Goal: Task Accomplishment & Management: Manage account settings

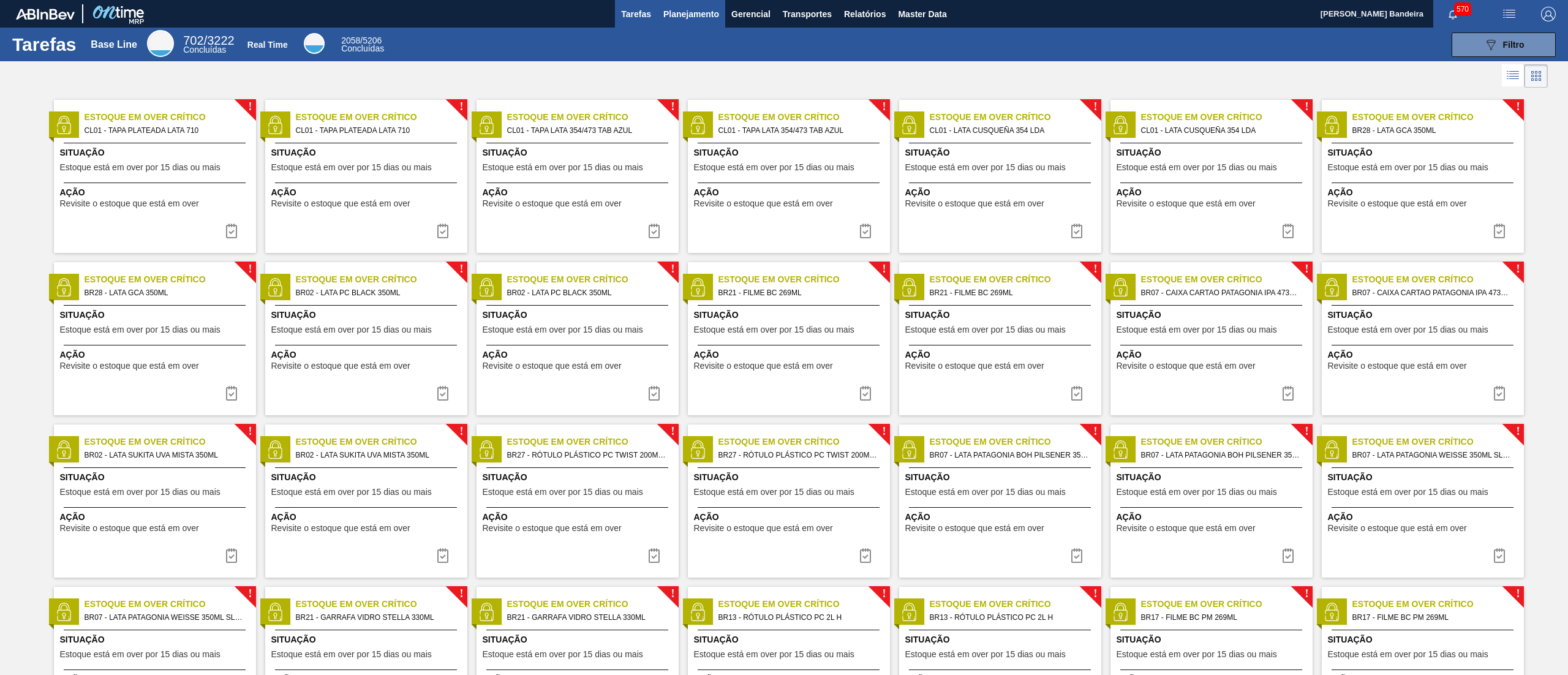
click at [689, 17] on span "Planejamento" at bounding box center [691, 14] width 56 height 15
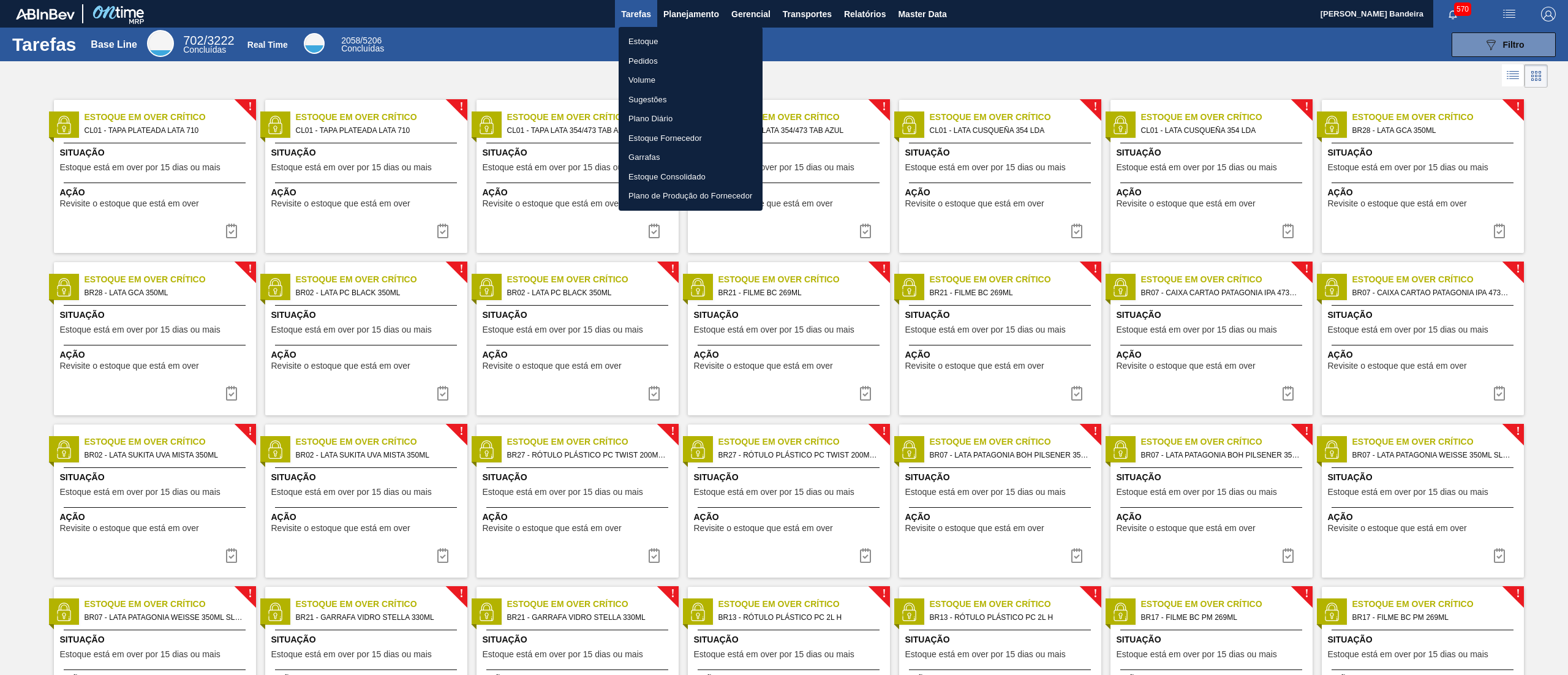
click at [677, 40] on li "Estoque" at bounding box center [690, 42] width 144 height 20
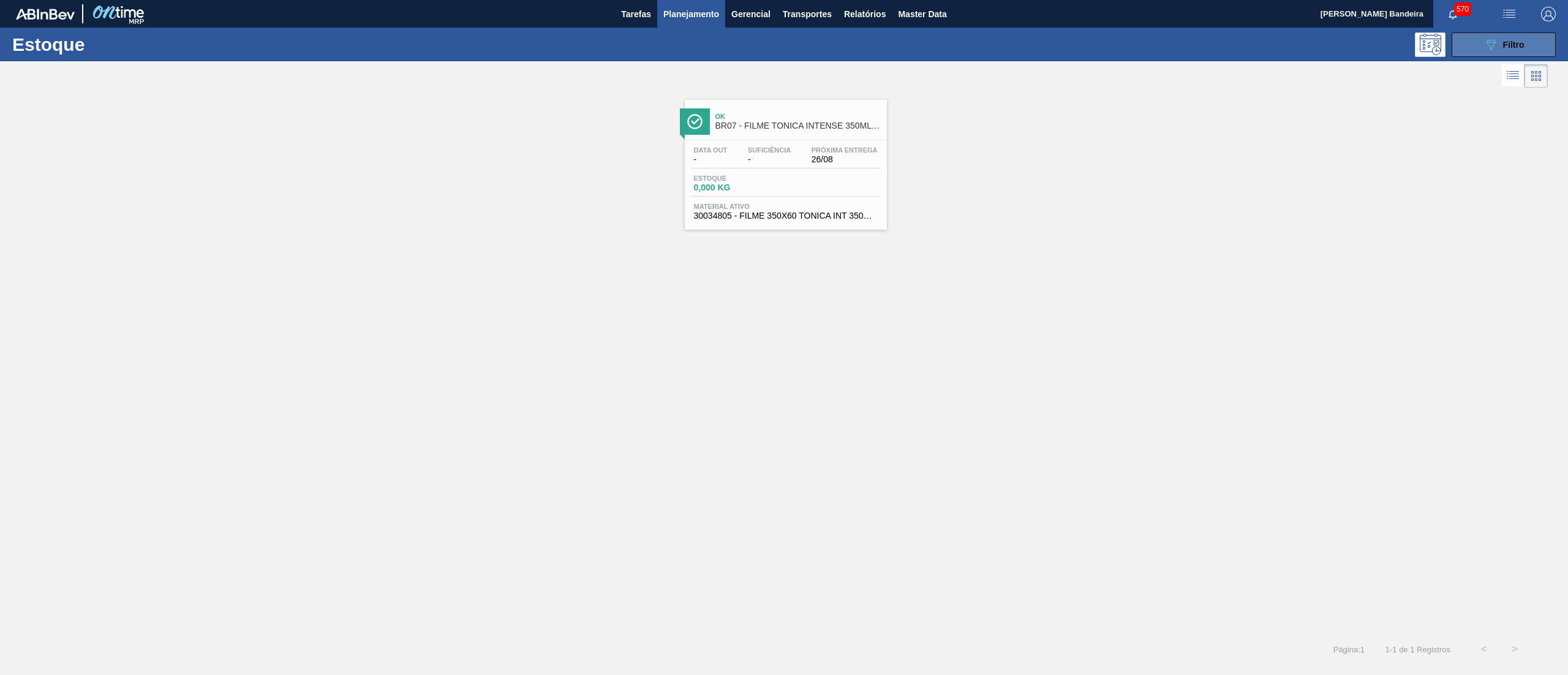
click at [784, 48] on button "089F7B8B-B2A5-4AFE-B5C0-19BA573D28AC Filtro" at bounding box center [1504, 45] width 104 height 25
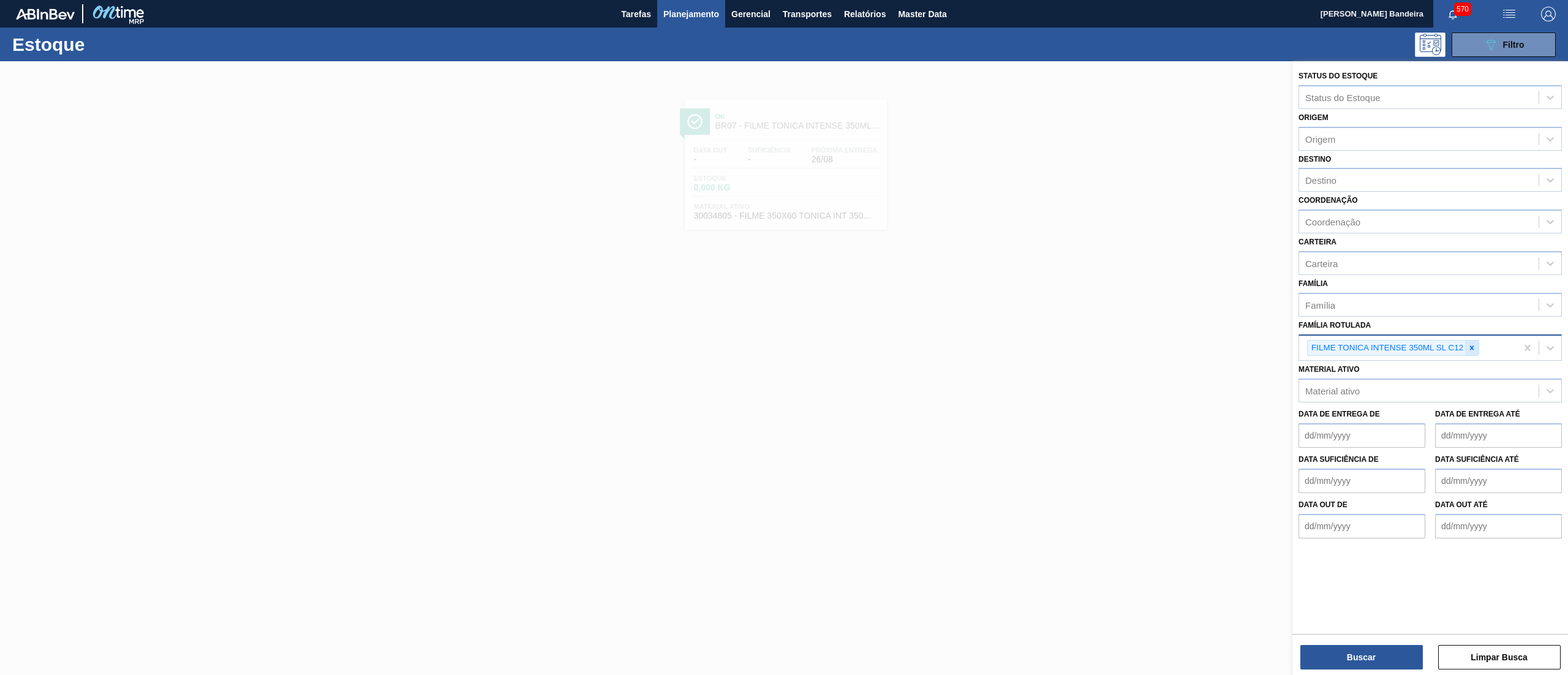
click at [784, 337] on div at bounding box center [1471, 348] width 13 height 16
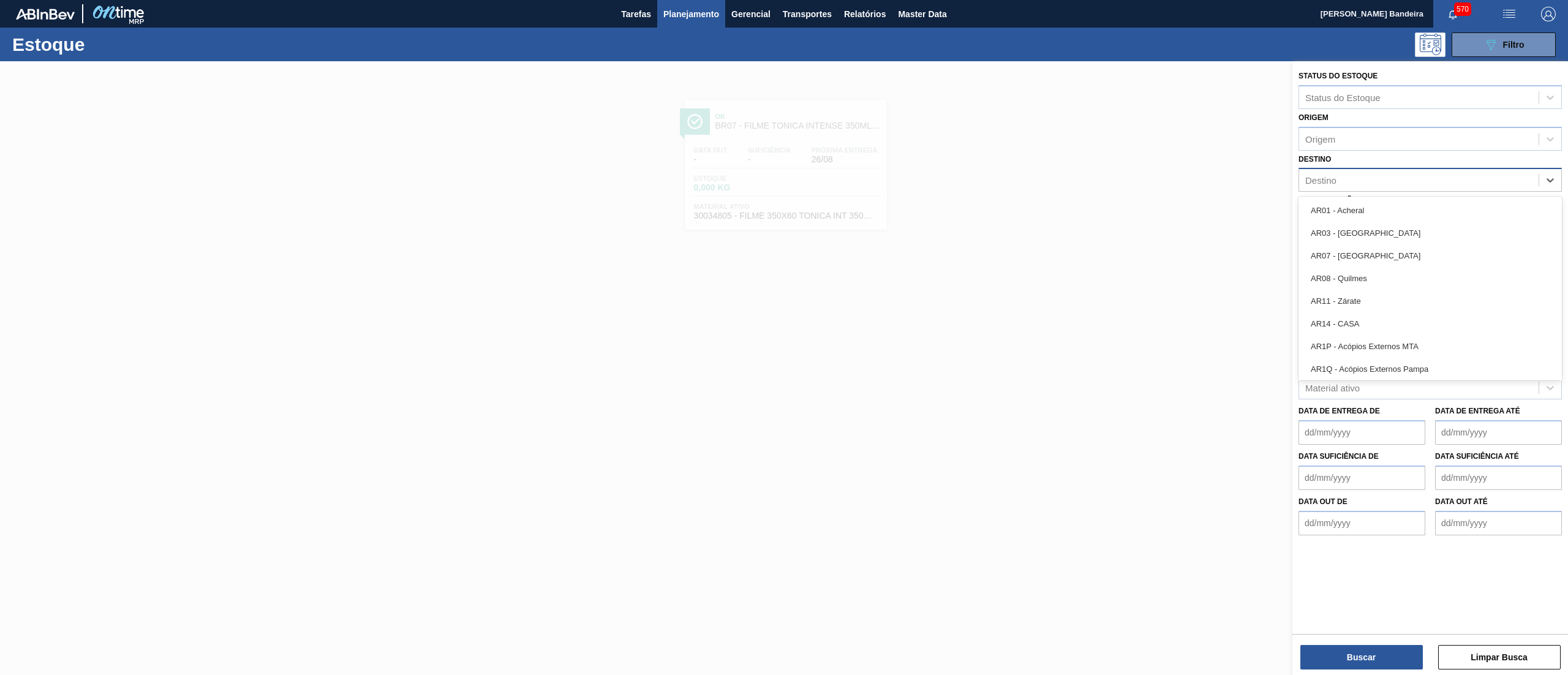
click at [784, 186] on div "Destino" at bounding box center [1419, 181] width 239 height 18
click at [784, 159] on div "Destino option AR01 - Acheral focused, 1 of 92. 92 results available. Use Up an…" at bounding box center [1429, 172] width 263 height 41
click at [784, 181] on div "Destino" at bounding box center [1419, 181] width 239 height 18
click at [784, 151] on div "Destino Destino" at bounding box center [1429, 172] width 263 height 41
click at [784, 220] on div "Coordenação" at bounding box center [1333, 222] width 55 height 11
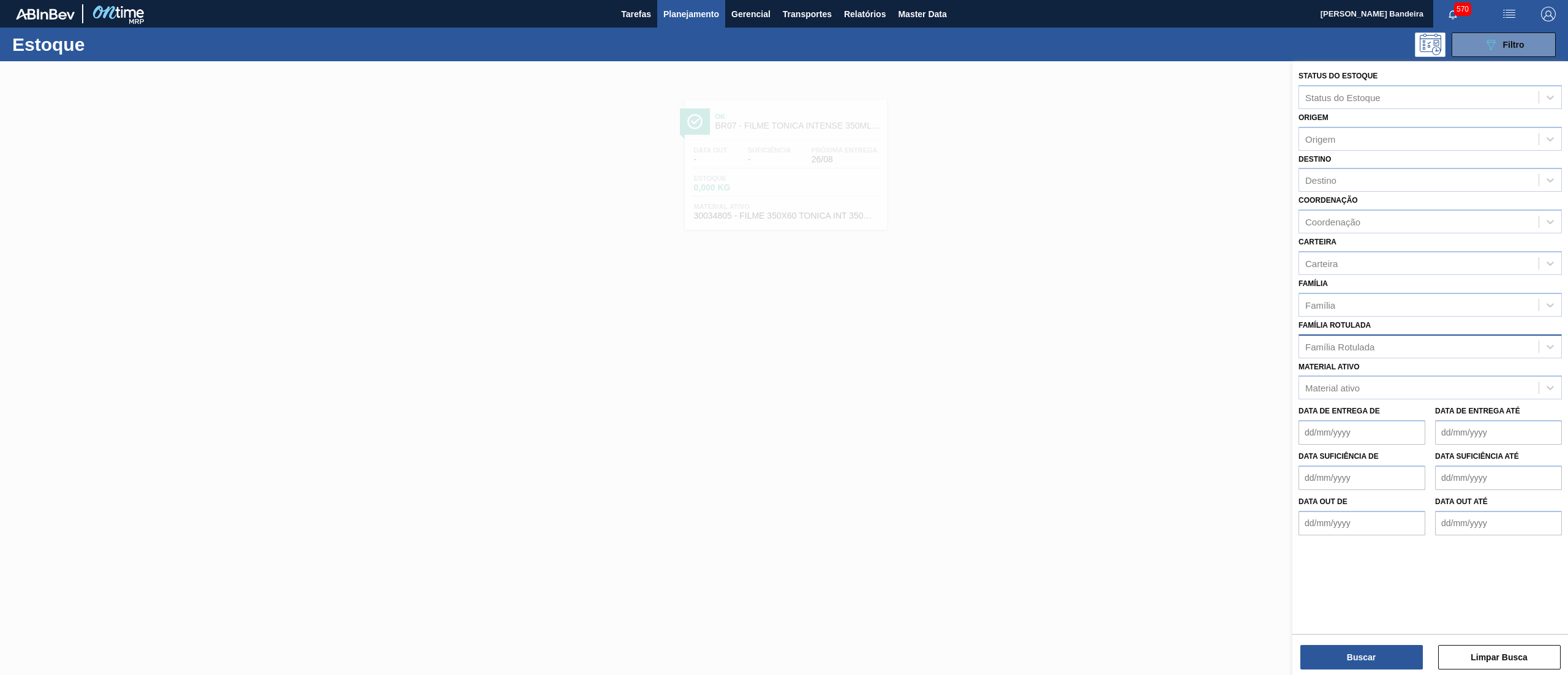
click at [784, 199] on label "Coordenação" at bounding box center [1328, 201] width 59 height 8
click at [784, 217] on input "Coordenação" at bounding box center [1306, 222] width 1 height 11
click at [784, 199] on label "Coordenação" at bounding box center [1328, 201] width 59 height 8
click at [784, 217] on input "Coordenação" at bounding box center [1306, 222] width 1 height 11
click at [784, 227] on div "Coordenação" at bounding box center [1419, 222] width 239 height 18
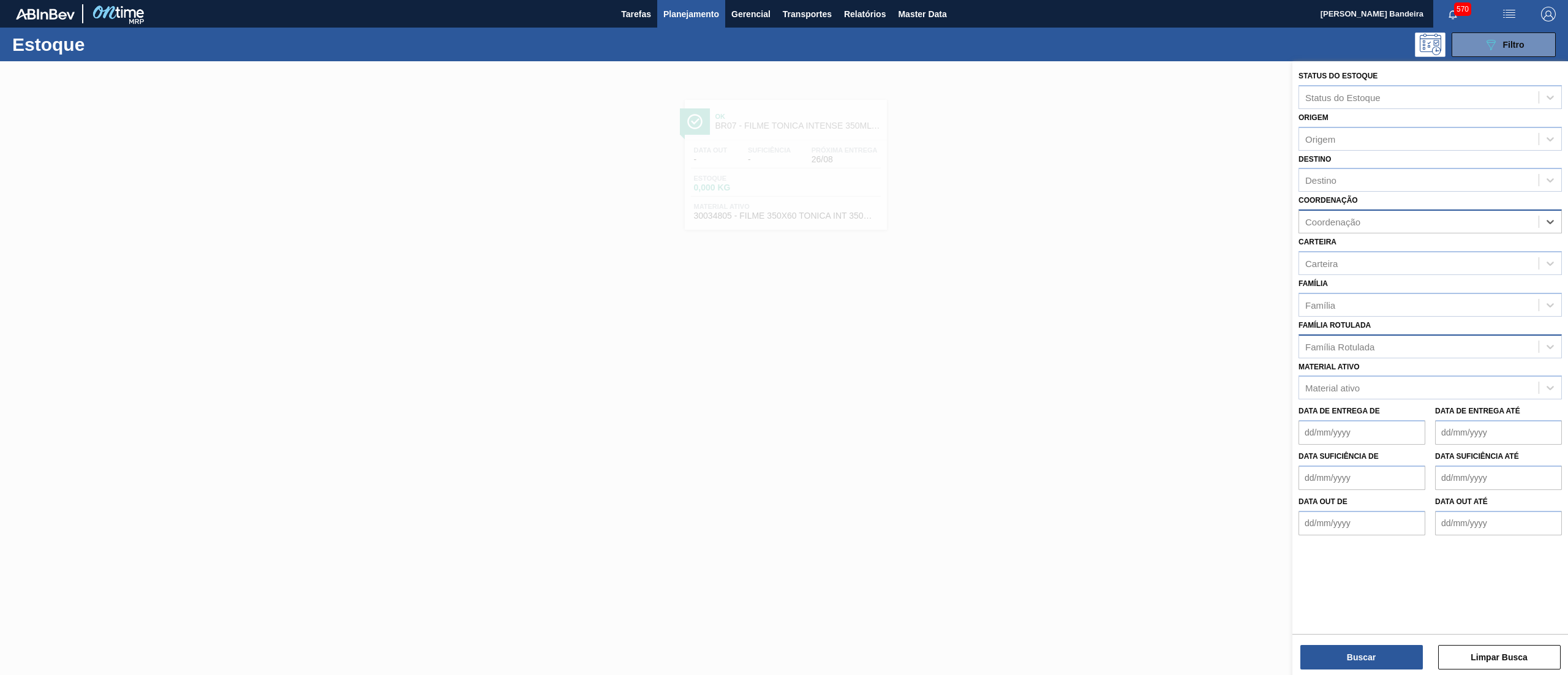
click at [784, 227] on div "Coordenação" at bounding box center [1419, 222] width 239 height 18
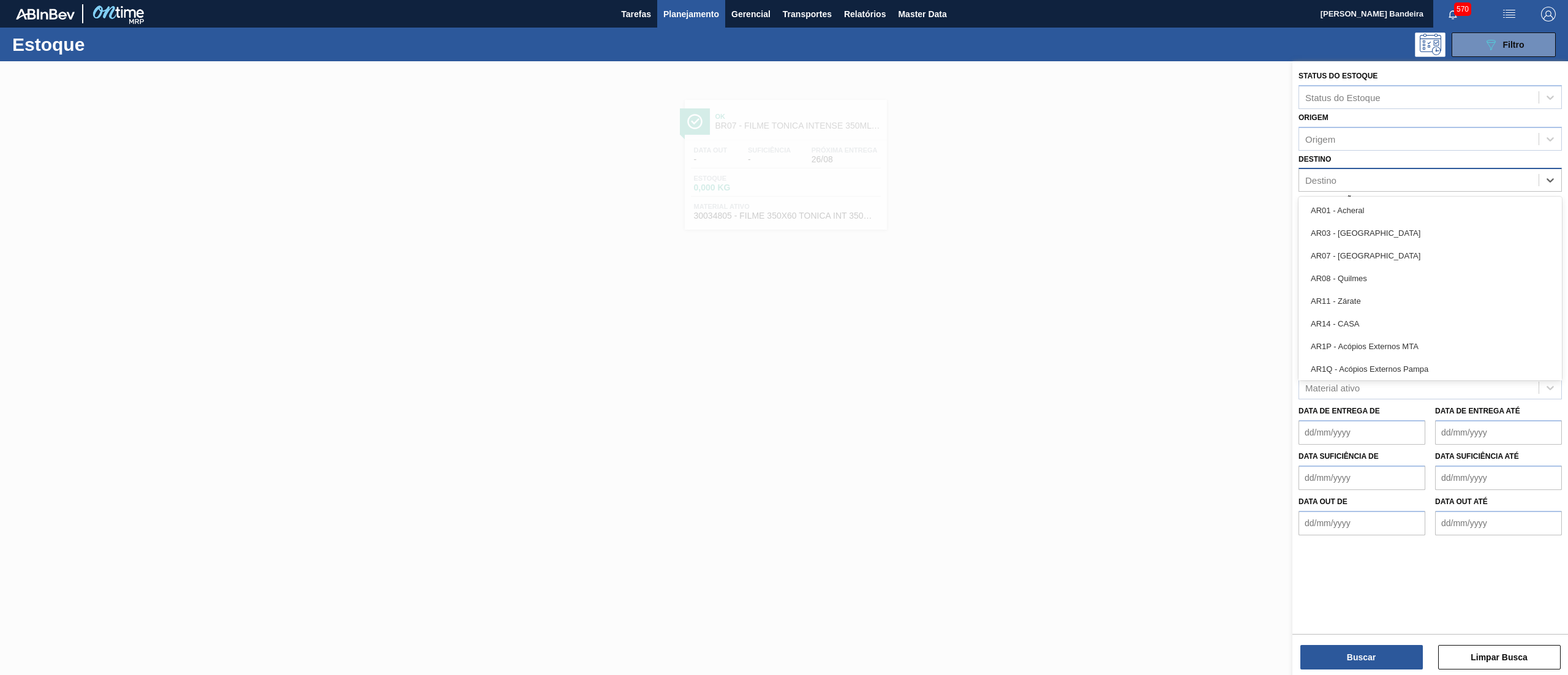
click at [784, 186] on div "Destino" at bounding box center [1419, 181] width 239 height 18
type input "23"
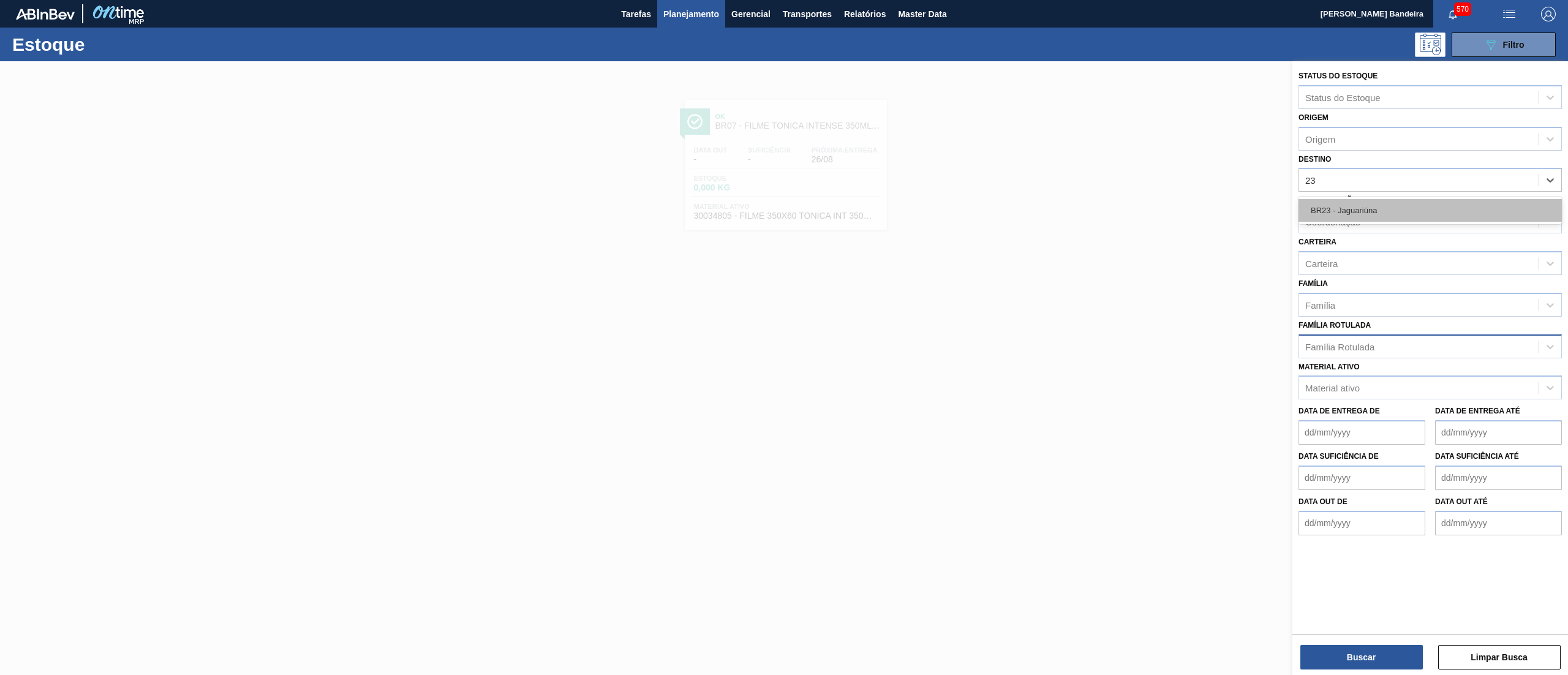
click at [784, 218] on div "BR23 - Jaguariúna" at bounding box center [1429, 210] width 263 height 22
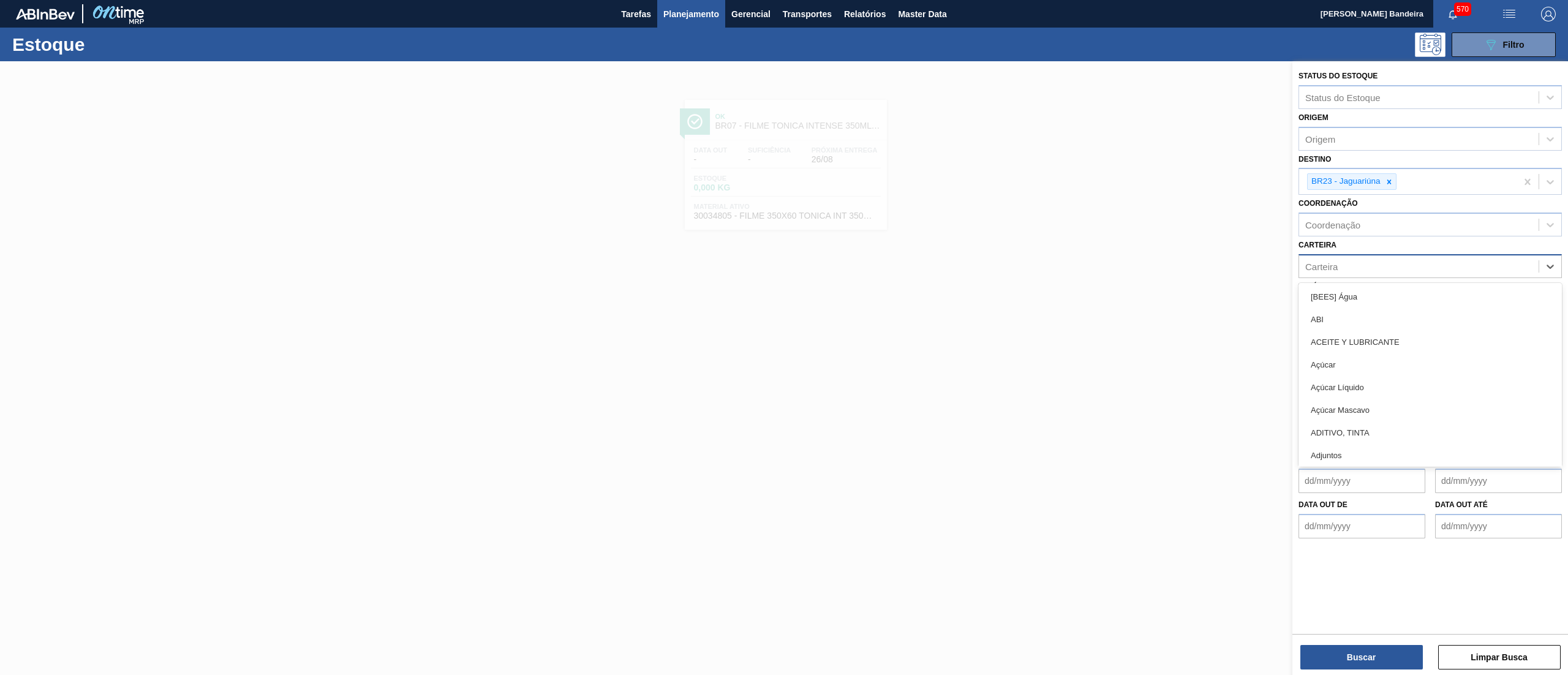
click at [784, 257] on div "Carteira" at bounding box center [1419, 267] width 239 height 18
type input "plásti"
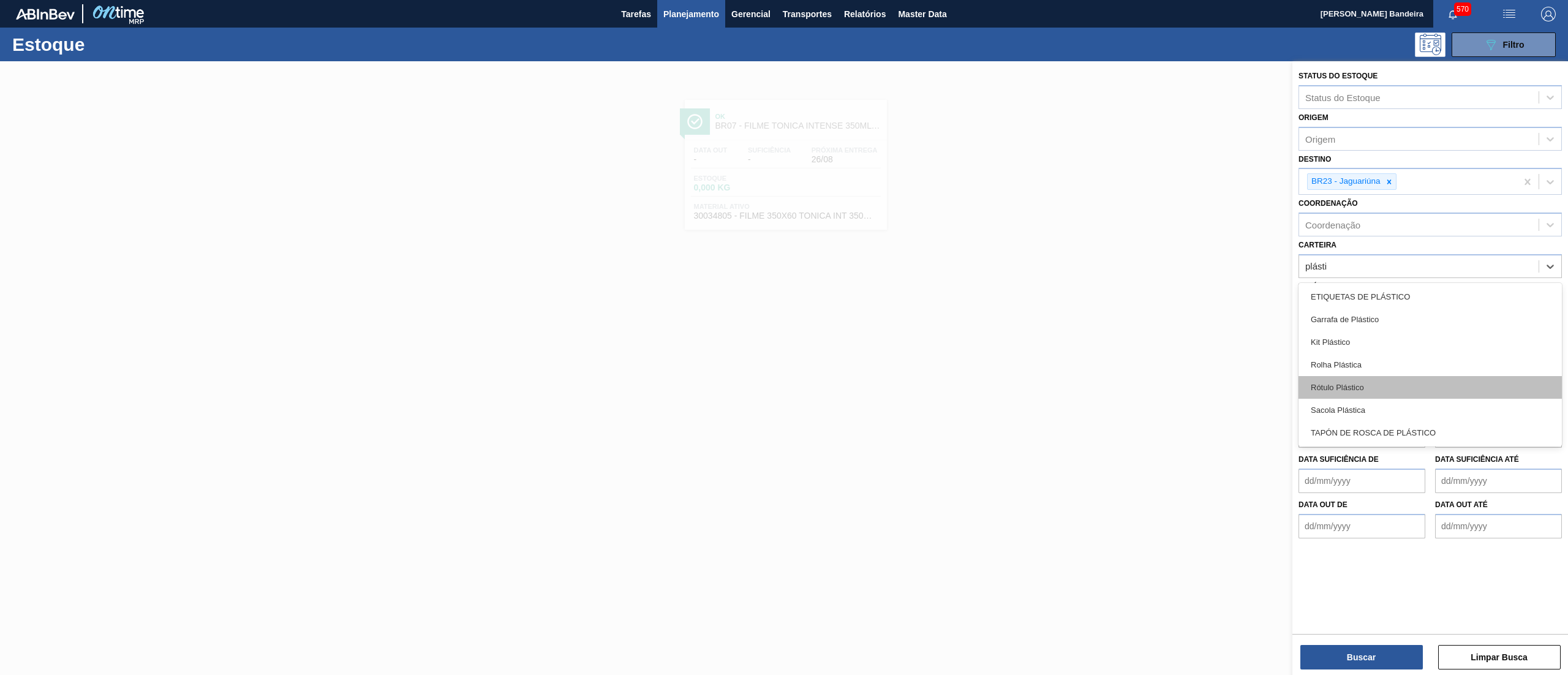
click at [784, 337] on div "Rótulo Plástico" at bounding box center [1429, 387] width 263 height 22
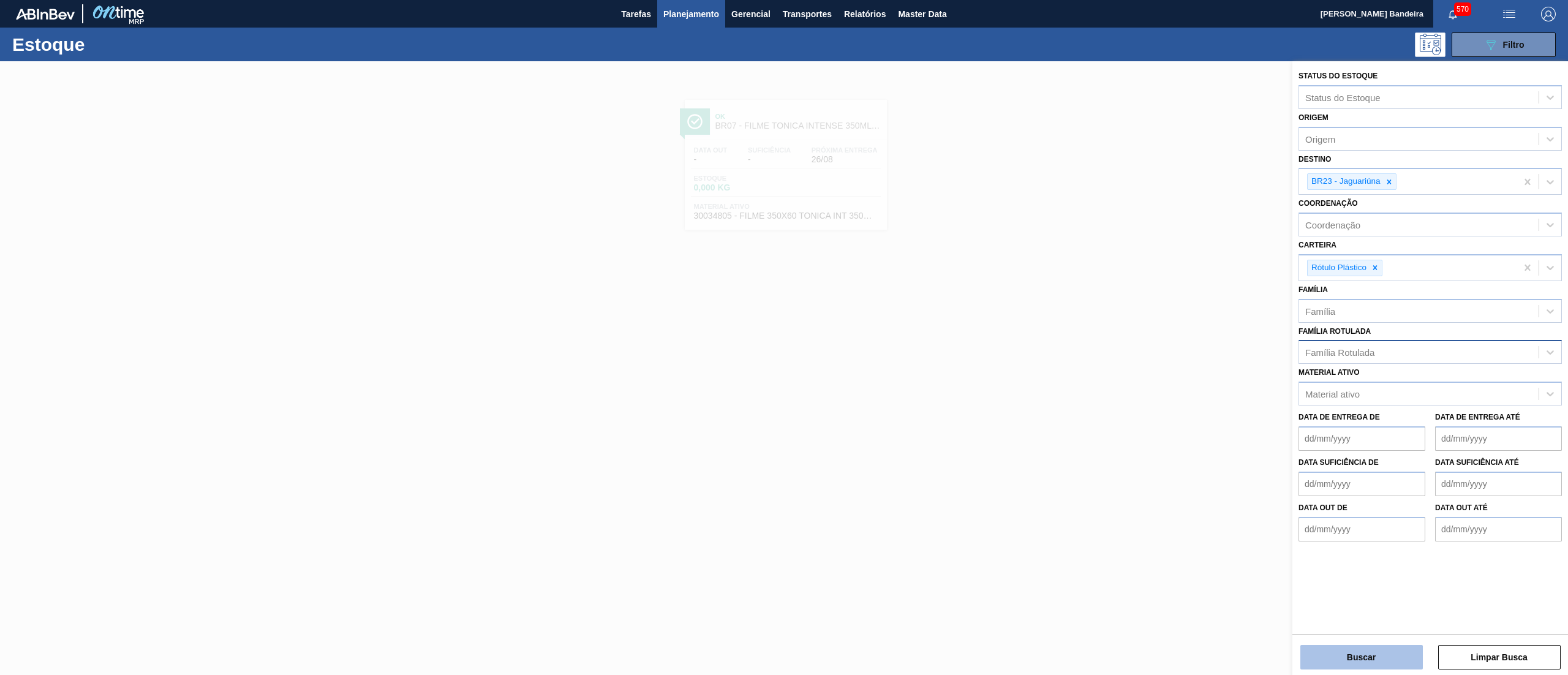
click at [784, 337] on button "Buscar" at bounding box center [1362, 658] width 123 height 25
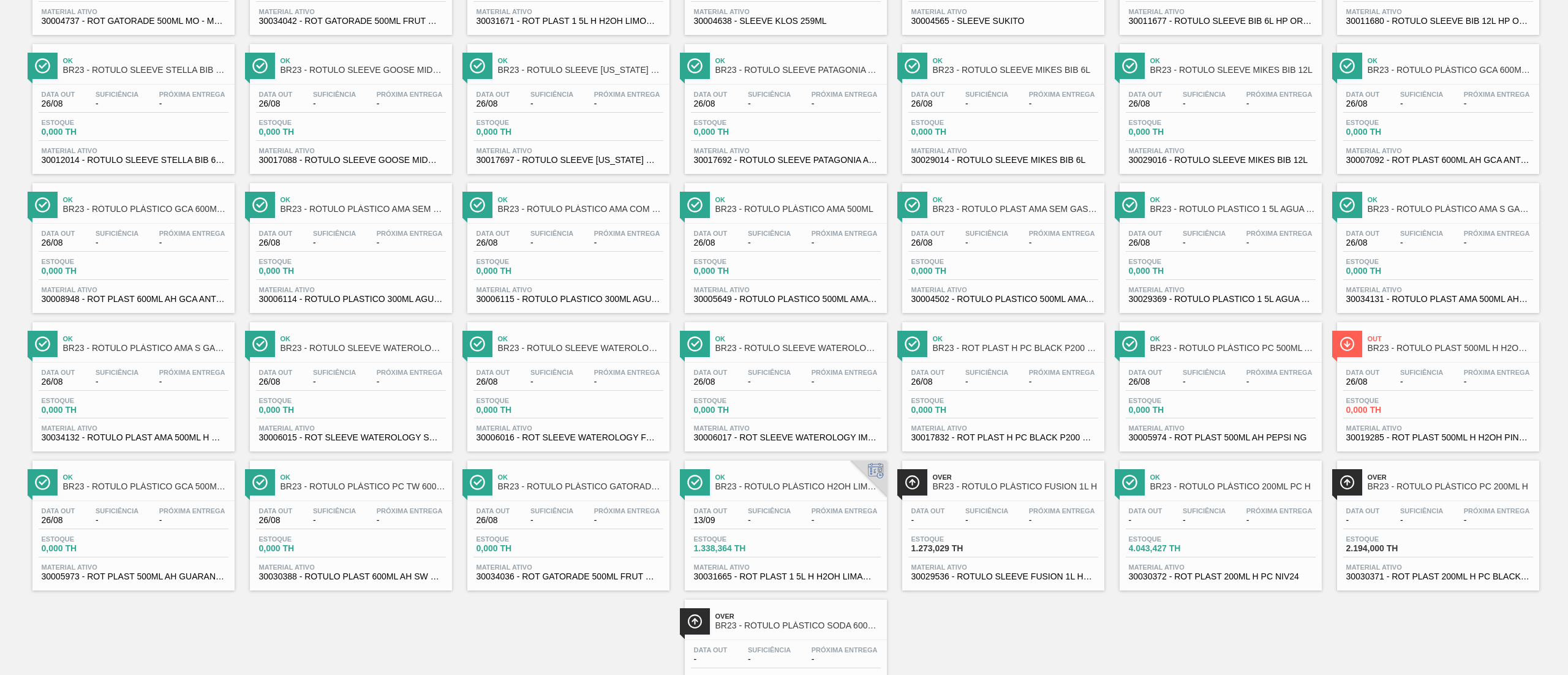
scroll to position [562, 0]
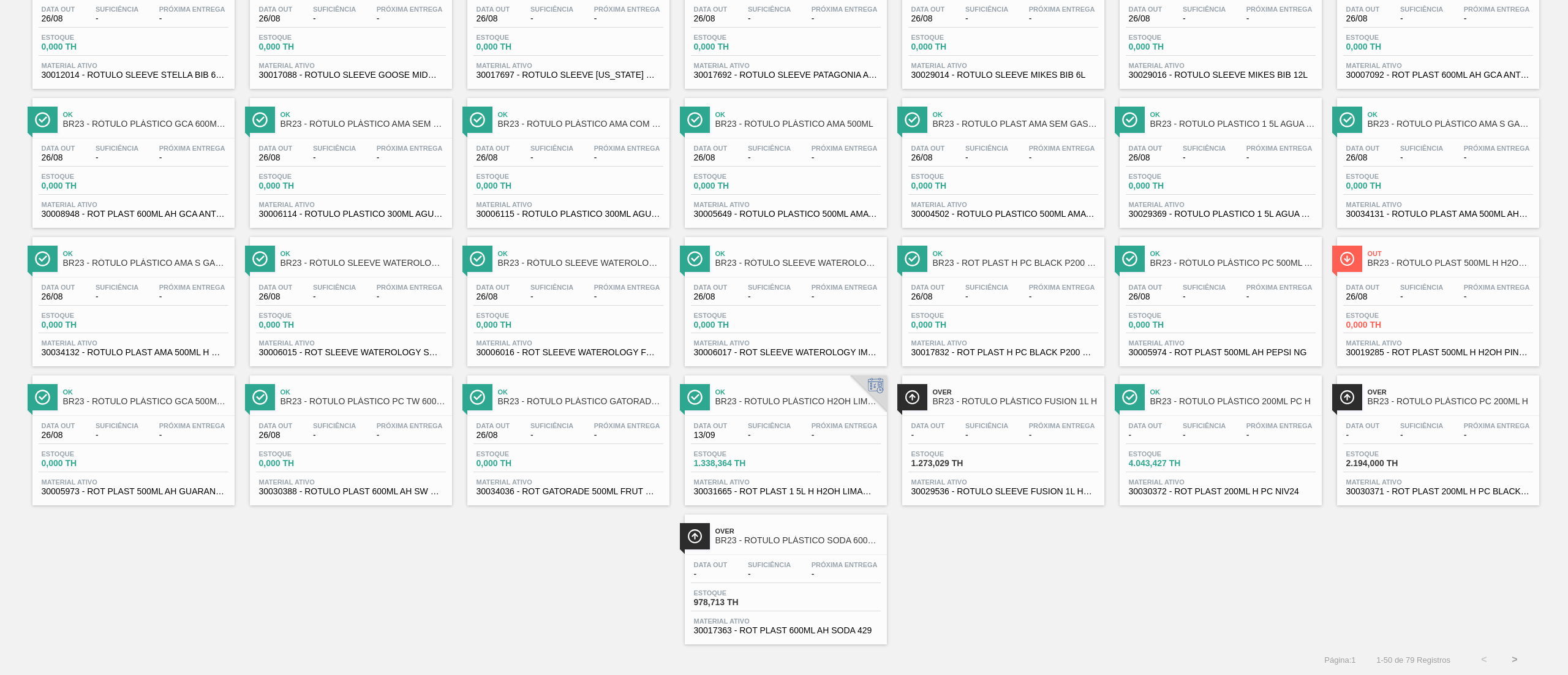
click at [784, 337] on button ">" at bounding box center [1514, 659] width 31 height 31
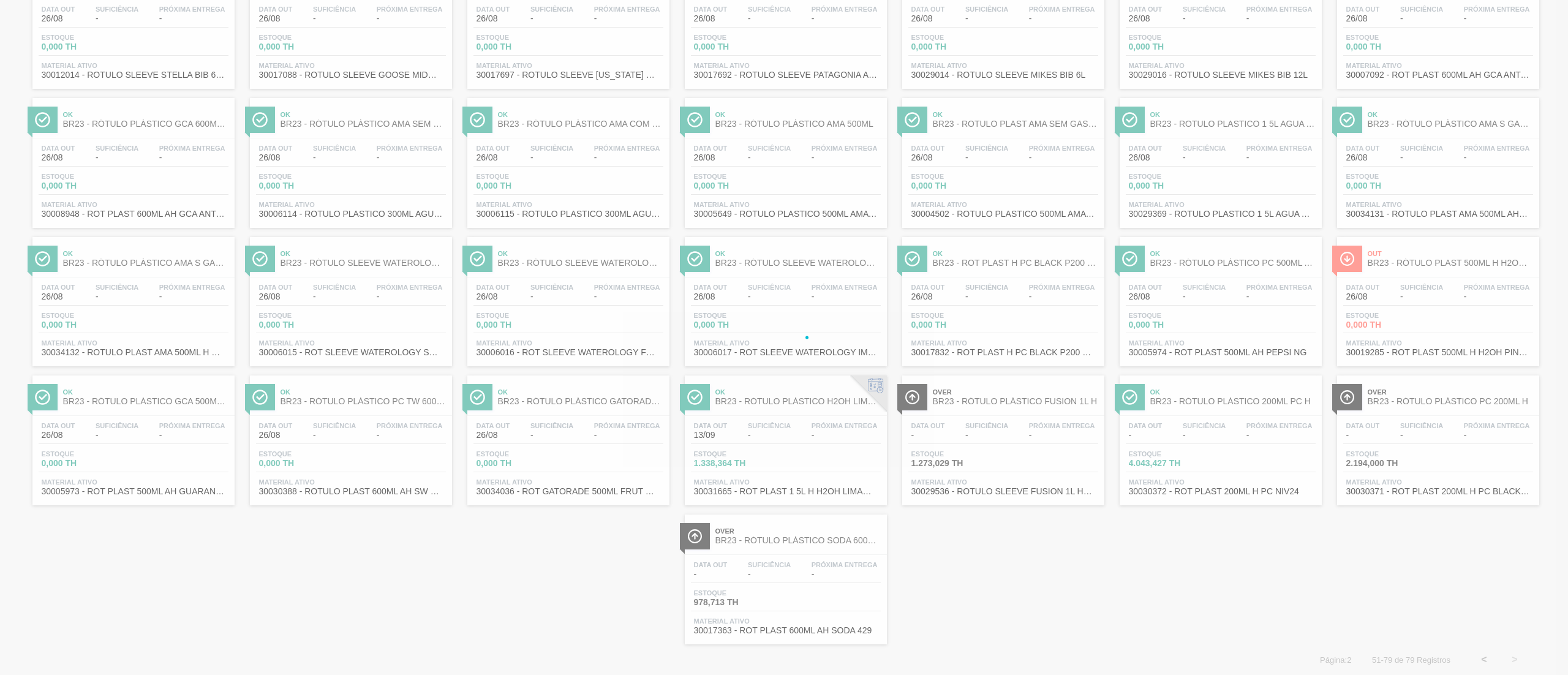
scroll to position [0, 0]
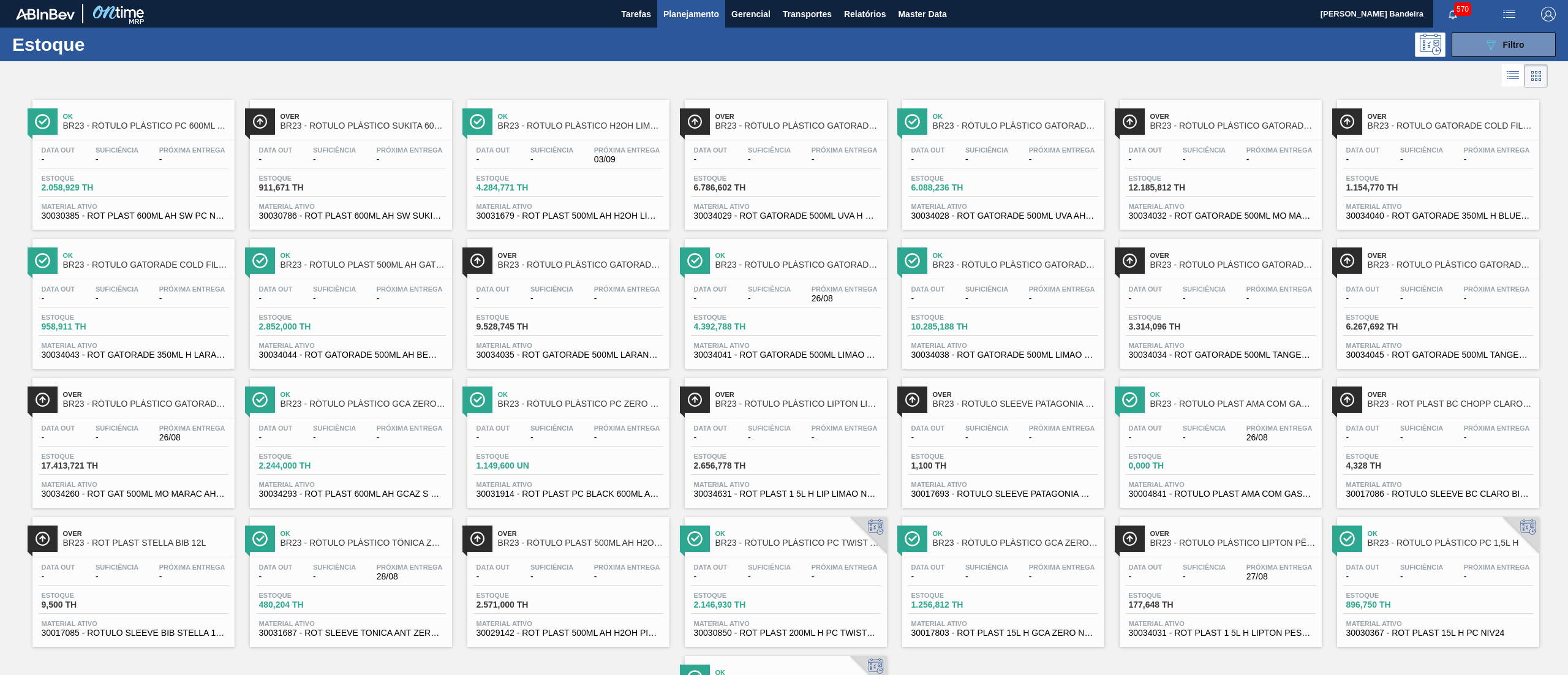
click at [784, 337] on span "30034631 - ROT PLAST 1 5L H LIP LIMAO NF25" at bounding box center [785, 493] width 184 height 9
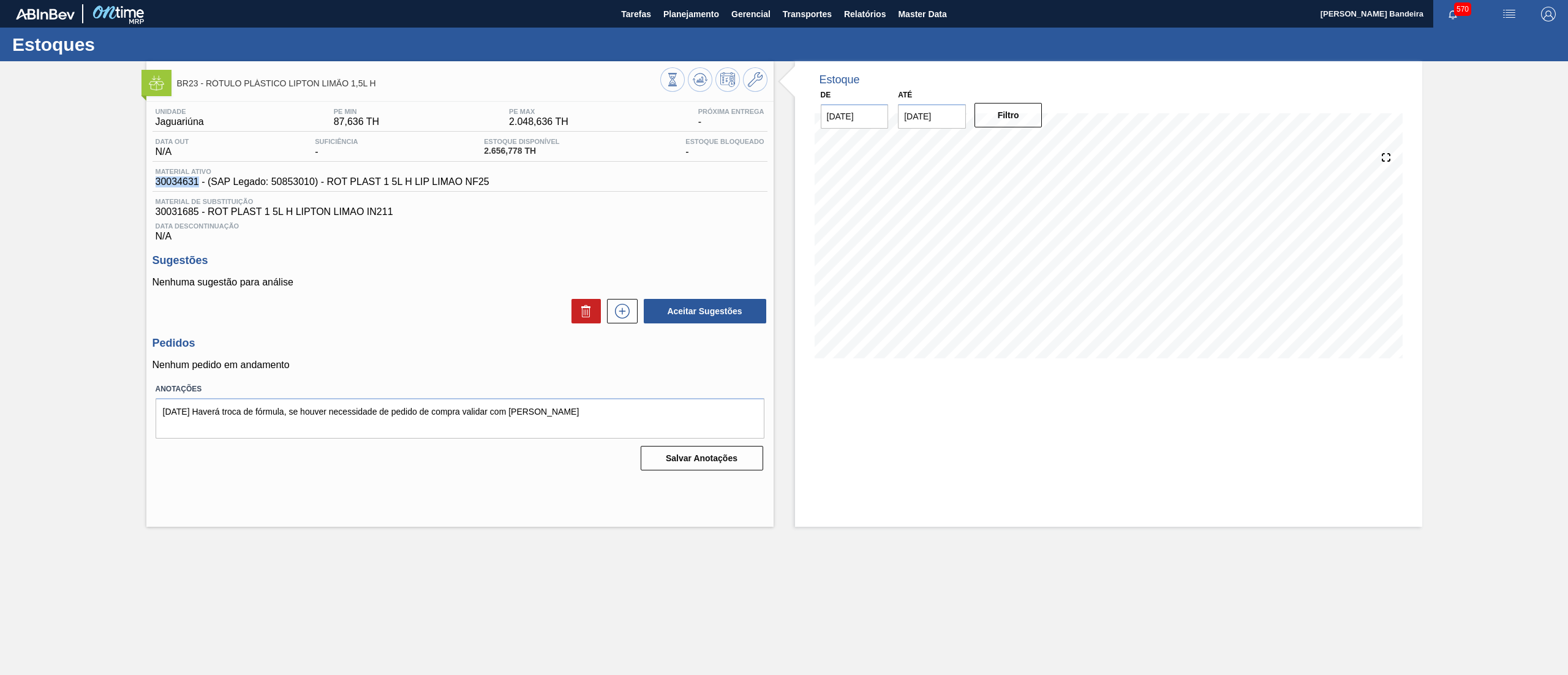
drag, startPoint x: 153, startPoint y: 182, endPoint x: 199, endPoint y: 184, distance: 46.0
click at [199, 184] on div "Material ativo 30034631 - (SAP Legado: 50853010) - ROT PLAST 1 5L H LIP LIMAO N…" at bounding box center [323, 177] width 340 height 20
copy span "30034631"
click at [748, 78] on icon at bounding box center [756, 80] width 15 height 15
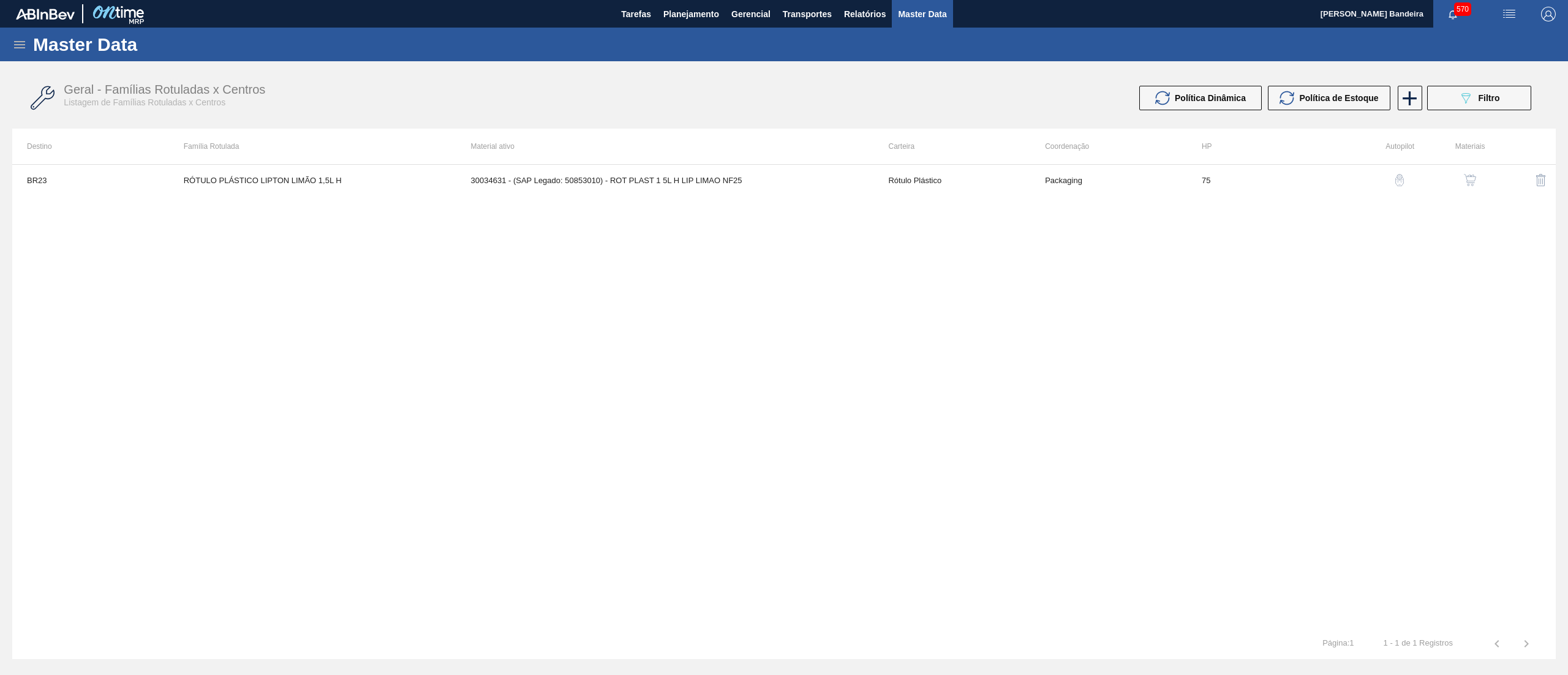
click at [784, 177] on img "button" at bounding box center [1470, 180] width 12 height 12
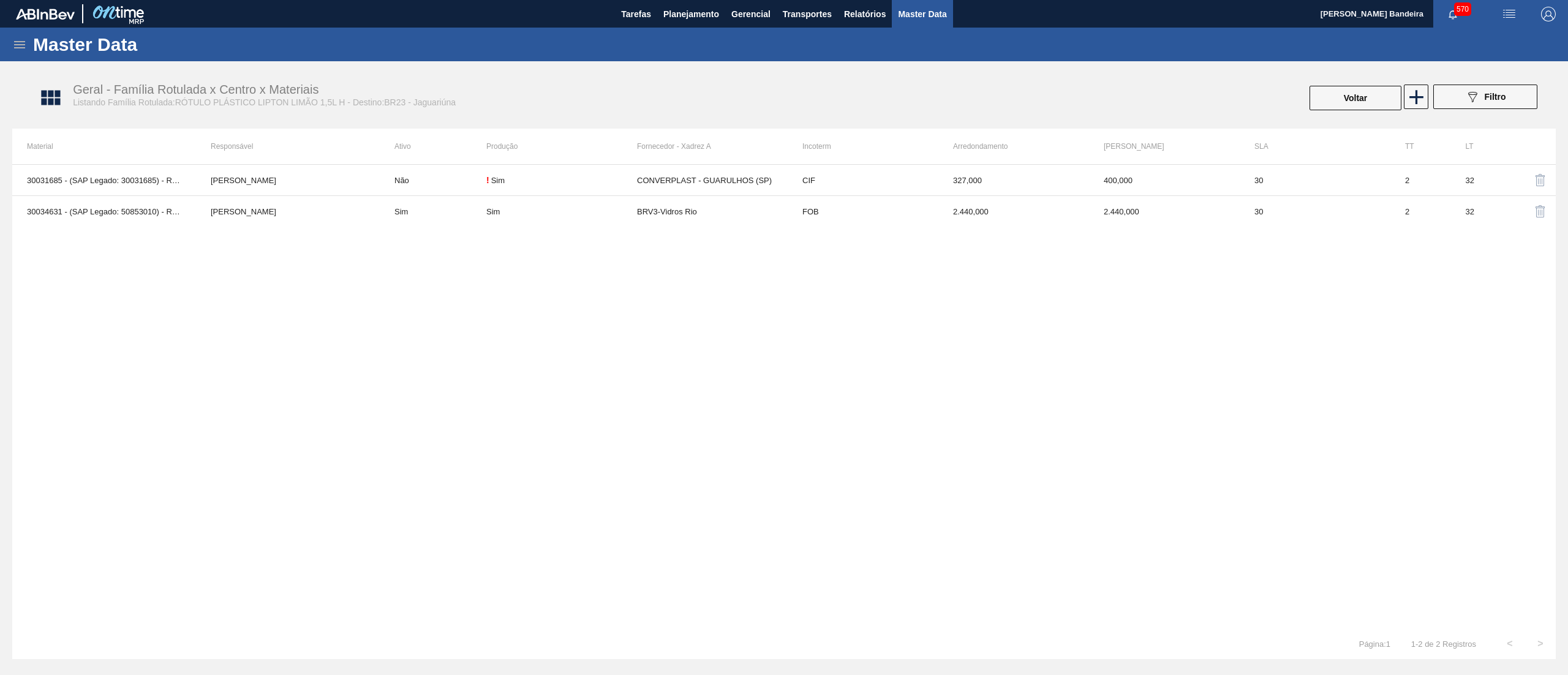
click at [735, 215] on td "BRV3-Vidros Rio" at bounding box center [712, 212] width 151 height 31
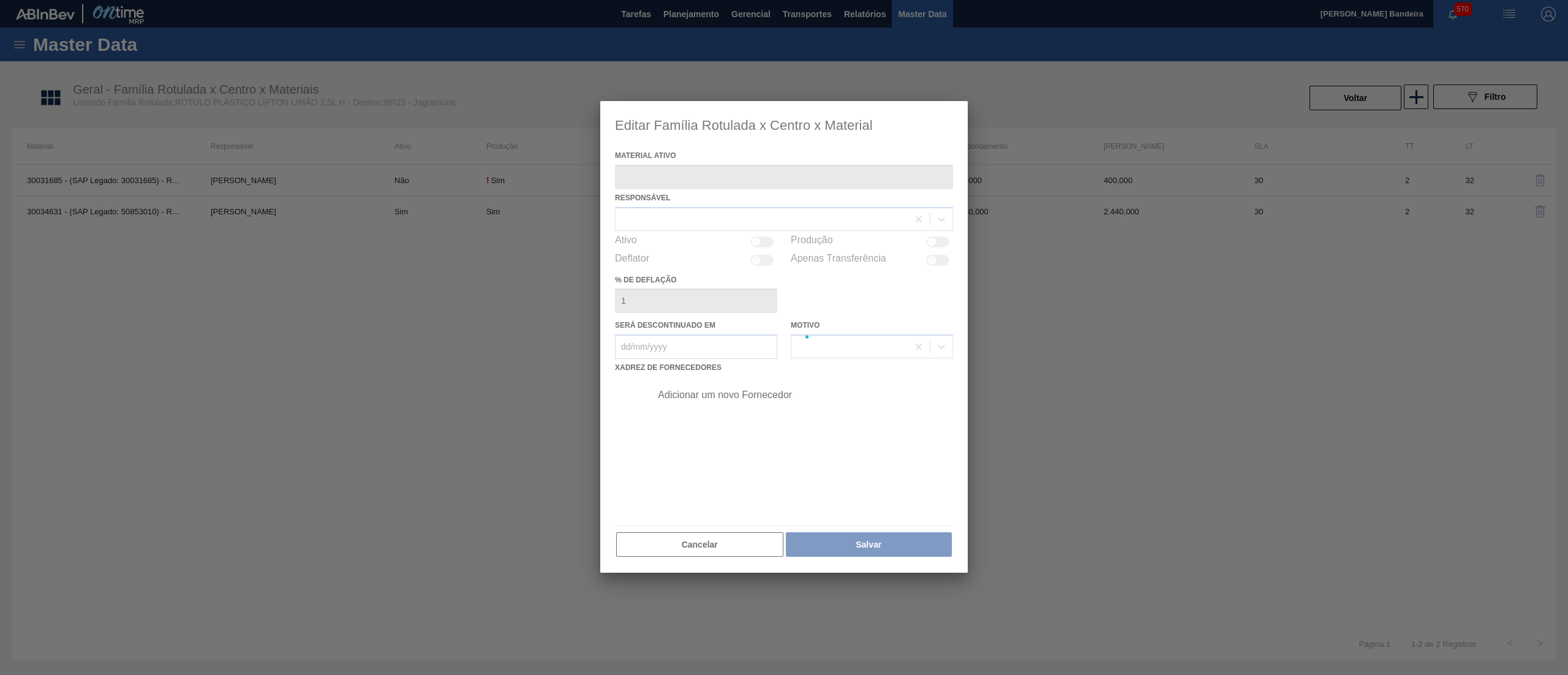
type ativo "30034631 - (SAP Legado: 50853010) - ROT PLAST 1 5L H LIP LIMAO NF25"
checkbox input "true"
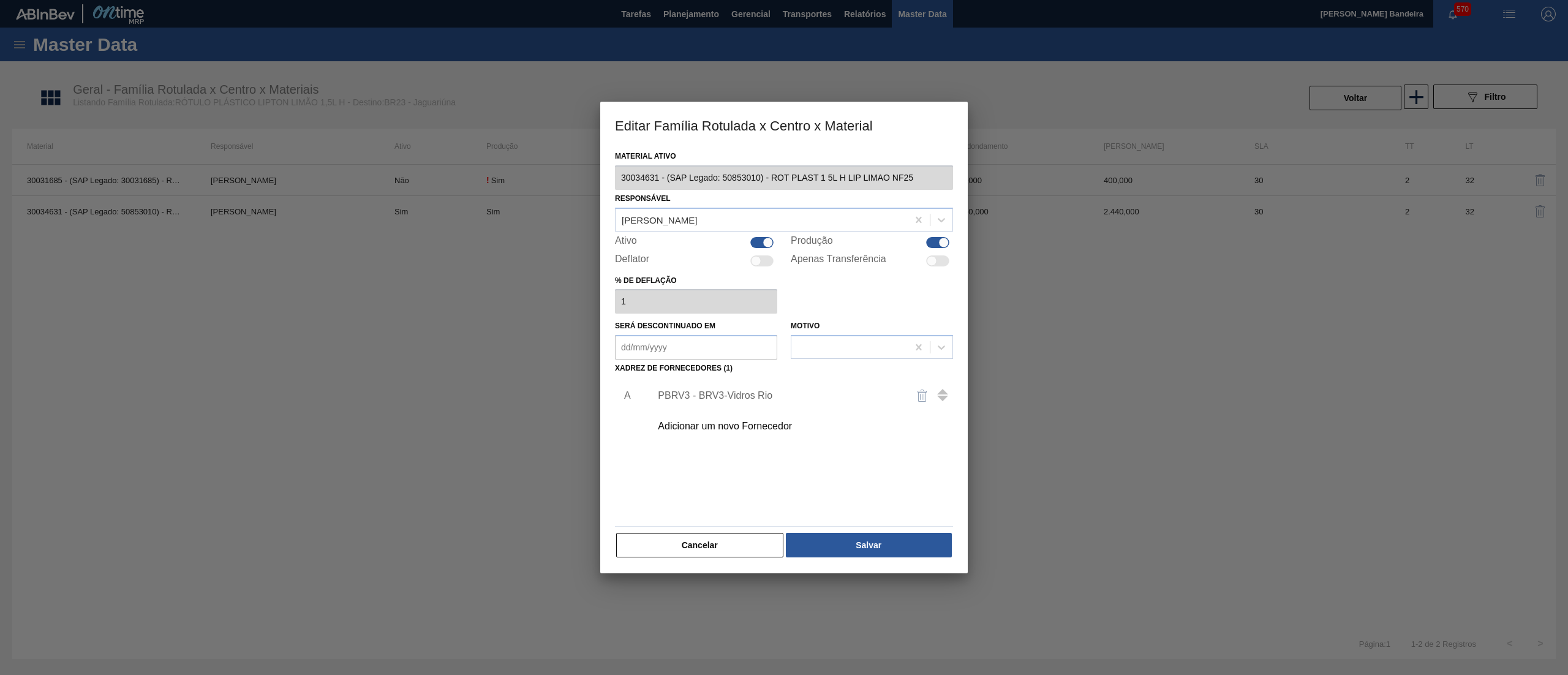
click at [717, 337] on div "Adicionar um novo Fornecedor" at bounding box center [778, 426] width 240 height 11
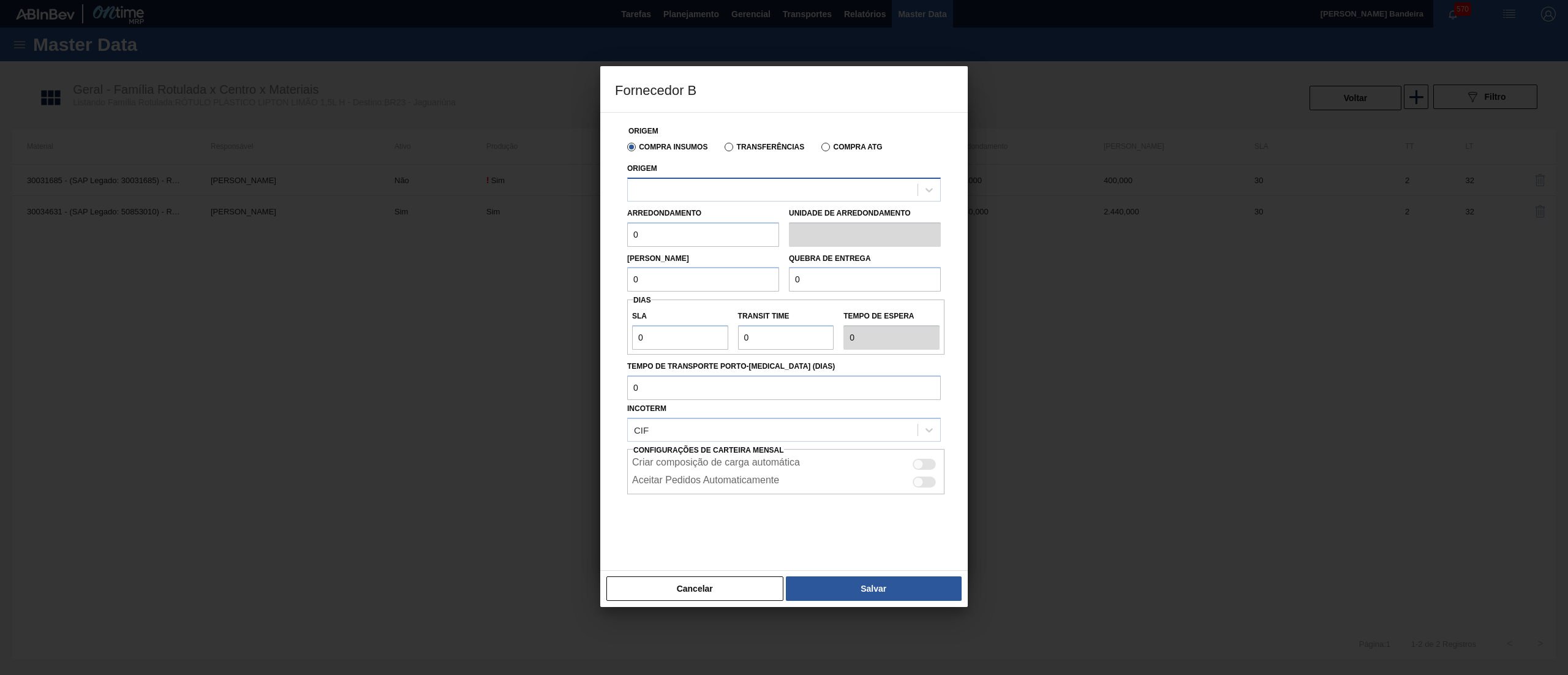
click at [740, 201] on div at bounding box center [784, 189] width 313 height 24
click at [752, 232] on div "290872 - CONVERPLAST - GUARULHOS (SP)" at bounding box center [784, 219] width 313 height 22
drag, startPoint x: 694, startPoint y: 234, endPoint x: 534, endPoint y: 243, distance: 160.3
click at [534, 243] on div "Fornecedor B Origem Compra Insumos Transferências Compra ATG Origem 290872 - CO…" at bounding box center [784, 338] width 1568 height 675
drag, startPoint x: 687, startPoint y: 225, endPoint x: 559, endPoint y: 212, distance: 128.7
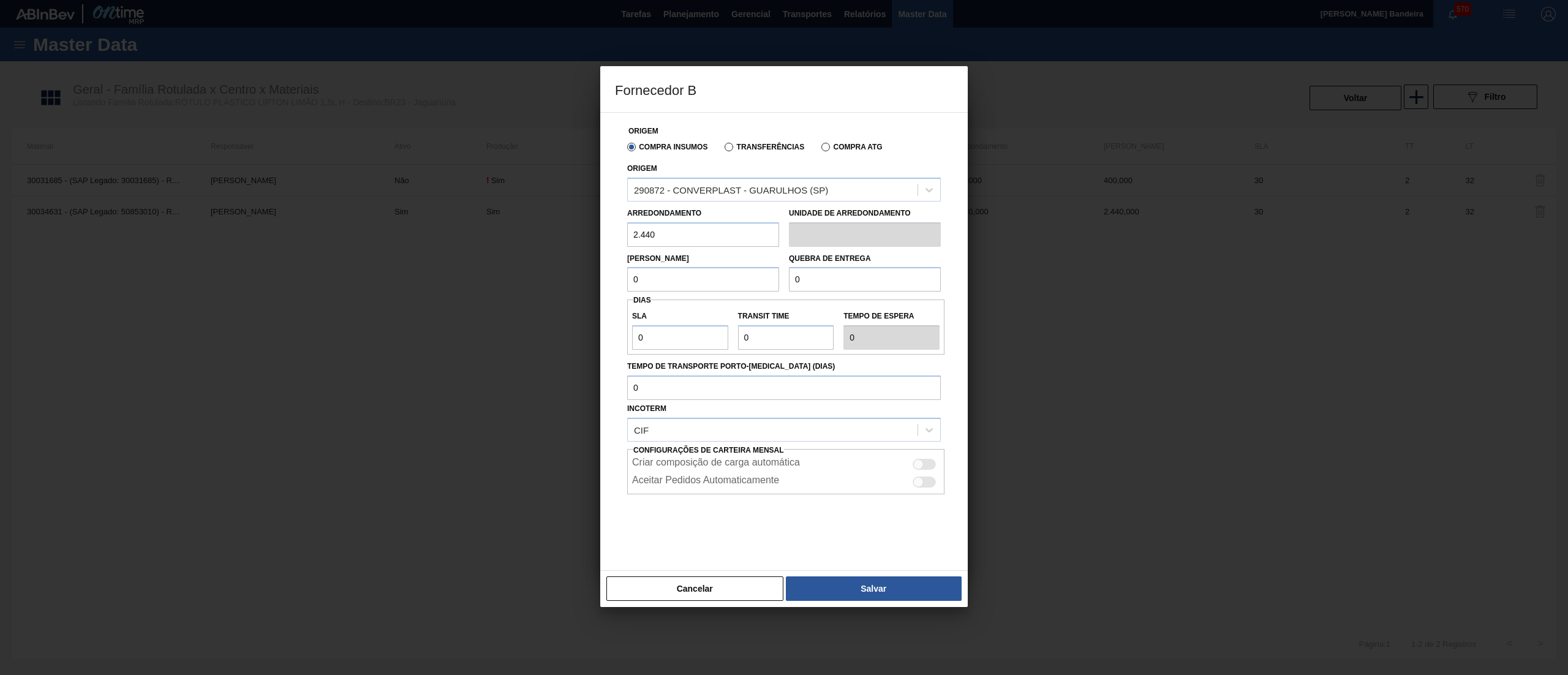
click at [559, 212] on div "Fornecedor B Origem Compra Insumos Transferências Compra ATG Origem 290872 - CO…" at bounding box center [784, 338] width 1568 height 675
type input "2.440"
paste input "2.44"
drag, startPoint x: 674, startPoint y: 289, endPoint x: 530, endPoint y: 284, distance: 144.1
click at [501, 284] on div "Fornecedor B Origem Compra Insumos Transferências Compra ATG Origem 290872 - CO…" at bounding box center [784, 338] width 1568 height 675
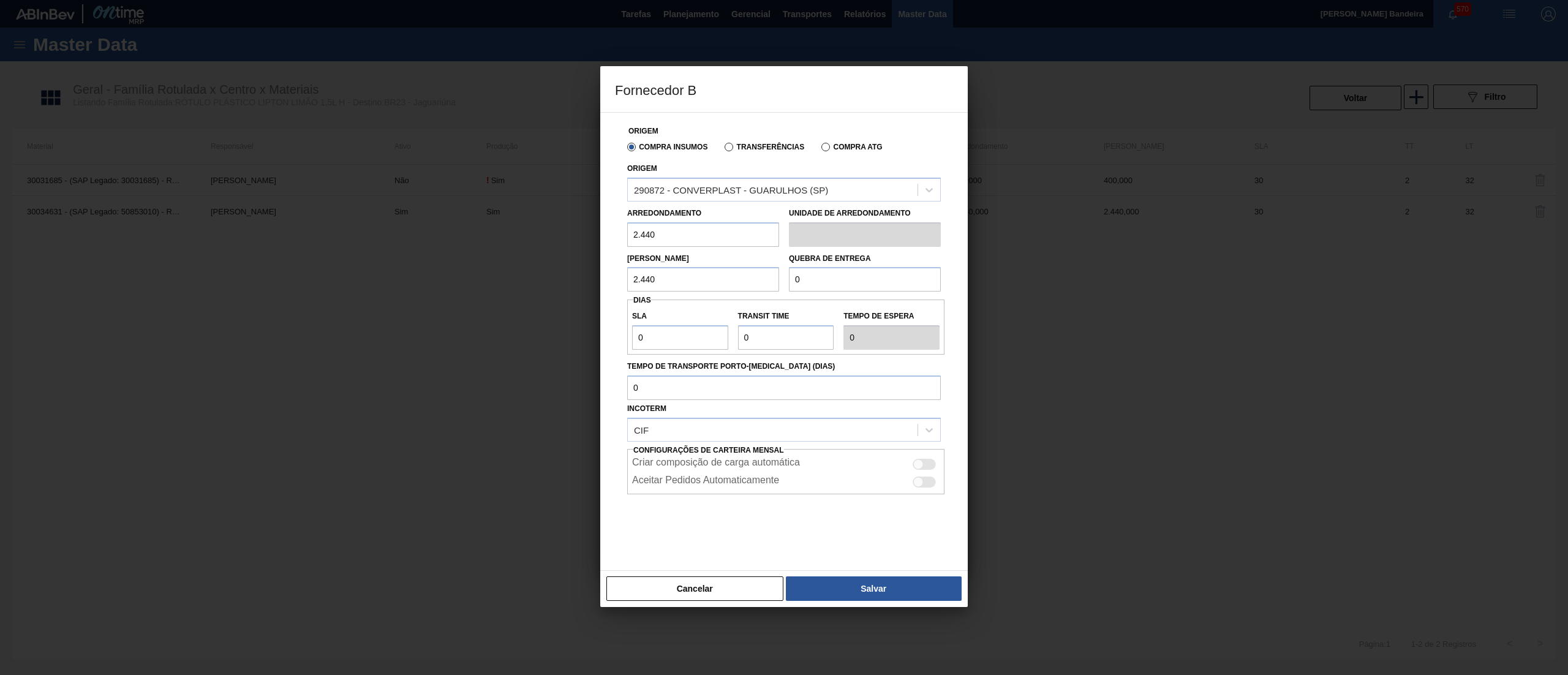
type input "2.440"
drag, startPoint x: 770, startPoint y: 279, endPoint x: 730, endPoint y: 274, distance: 40.3
click at [730, 274] on div "Lote Mínimo 2.440 Quebra de entrega 0" at bounding box center [784, 269] width 323 height 45
paste input "2.44"
type input "2.440"
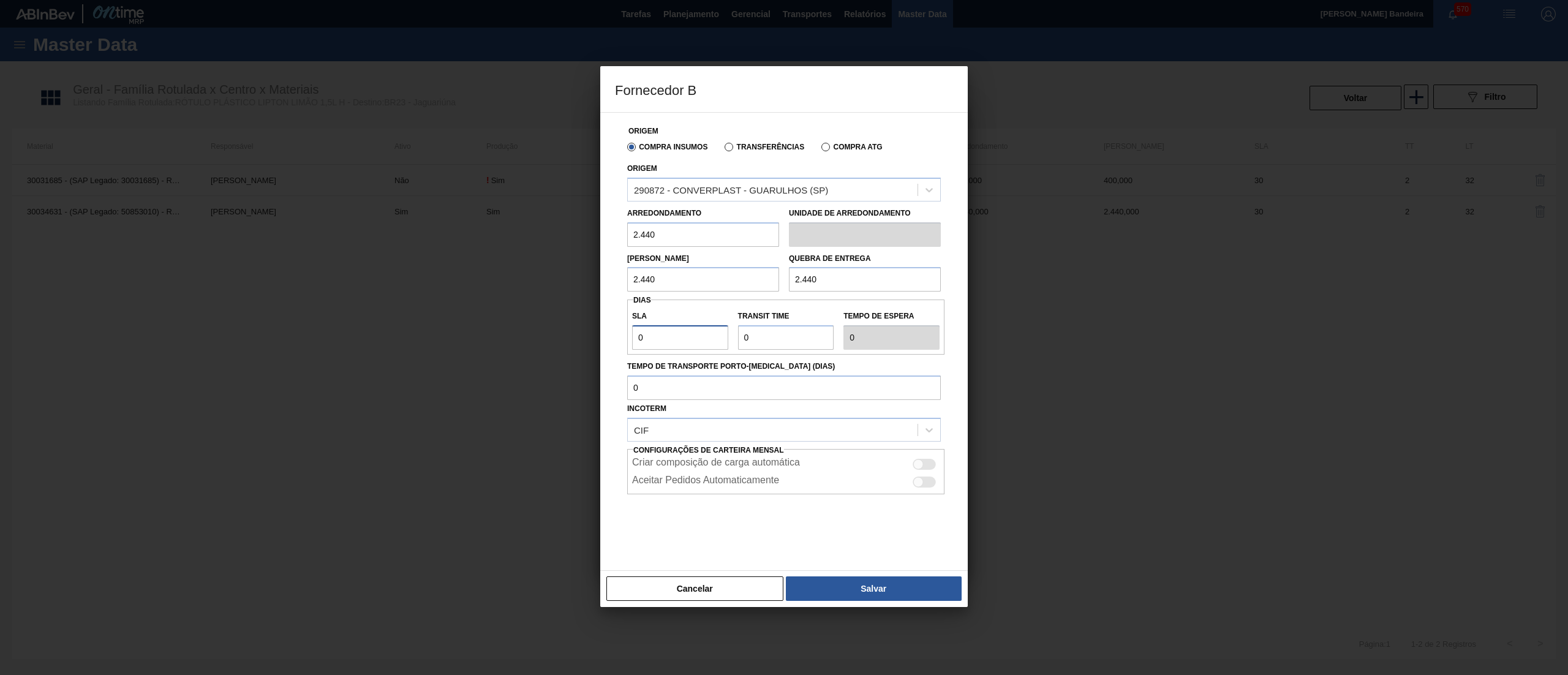
drag, startPoint x: 670, startPoint y: 338, endPoint x: 538, endPoint y: 330, distance: 132.2
click at [538, 330] on div "Fornecedor B Origem Compra Insumos Transferências Compra ATG Origem 290872 - CO…" at bounding box center [784, 338] width 1568 height 675
type input "3"
type input "30"
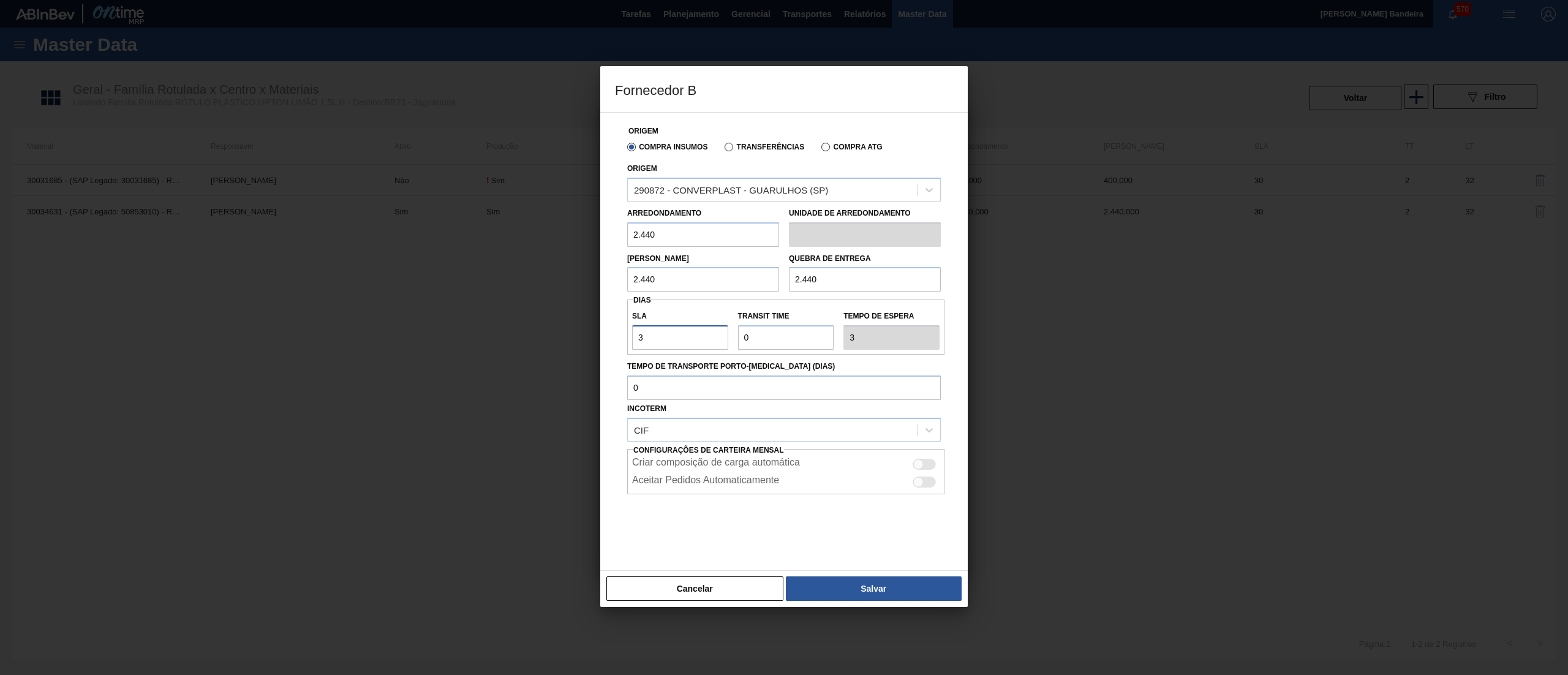
type input "30"
drag, startPoint x: 734, startPoint y: 335, endPoint x: 685, endPoint y: 335, distance: 49.0
click at [685, 335] on div "SLA 30 Transit Time Tempo de espera 30" at bounding box center [785, 327] width 318 height 45
type input "2"
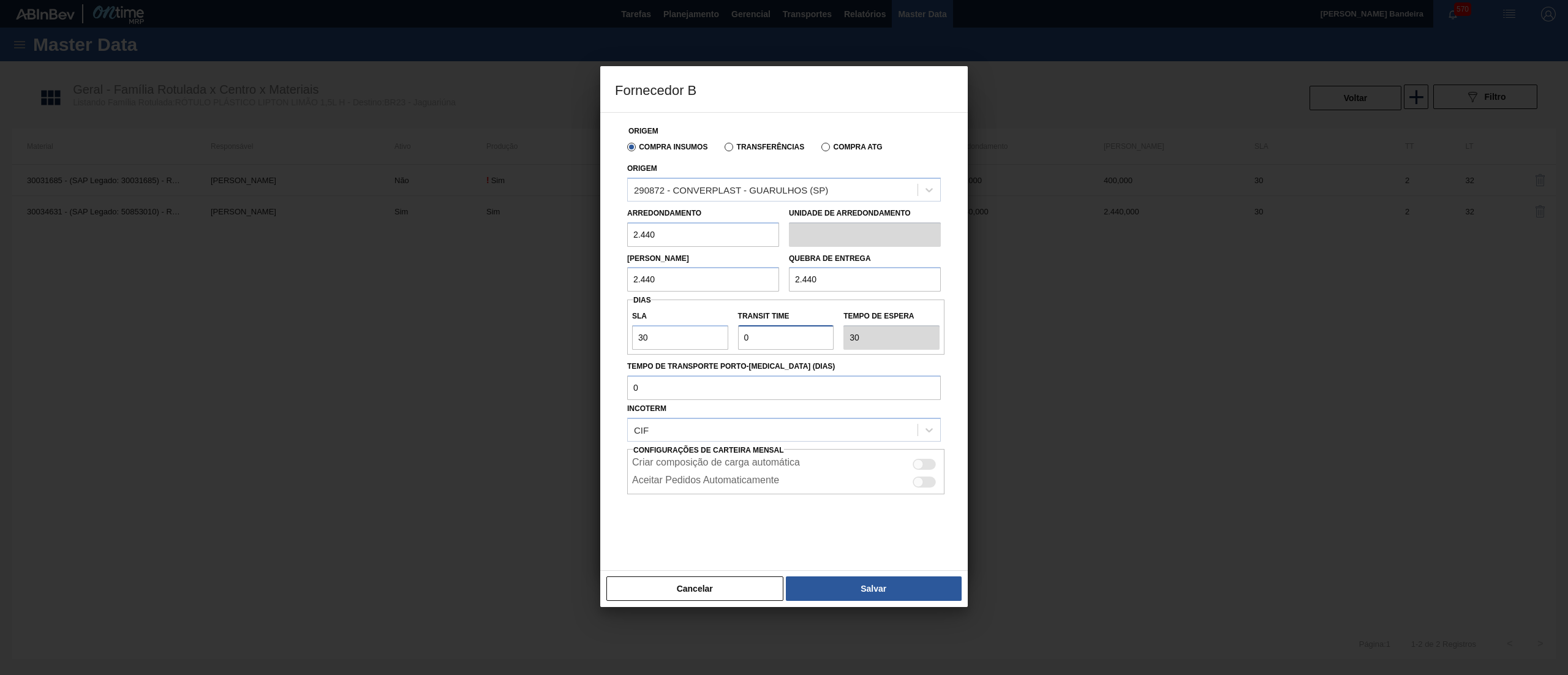
type input "32"
type input "2"
click at [784, 337] on button "Salvar" at bounding box center [873, 589] width 176 height 25
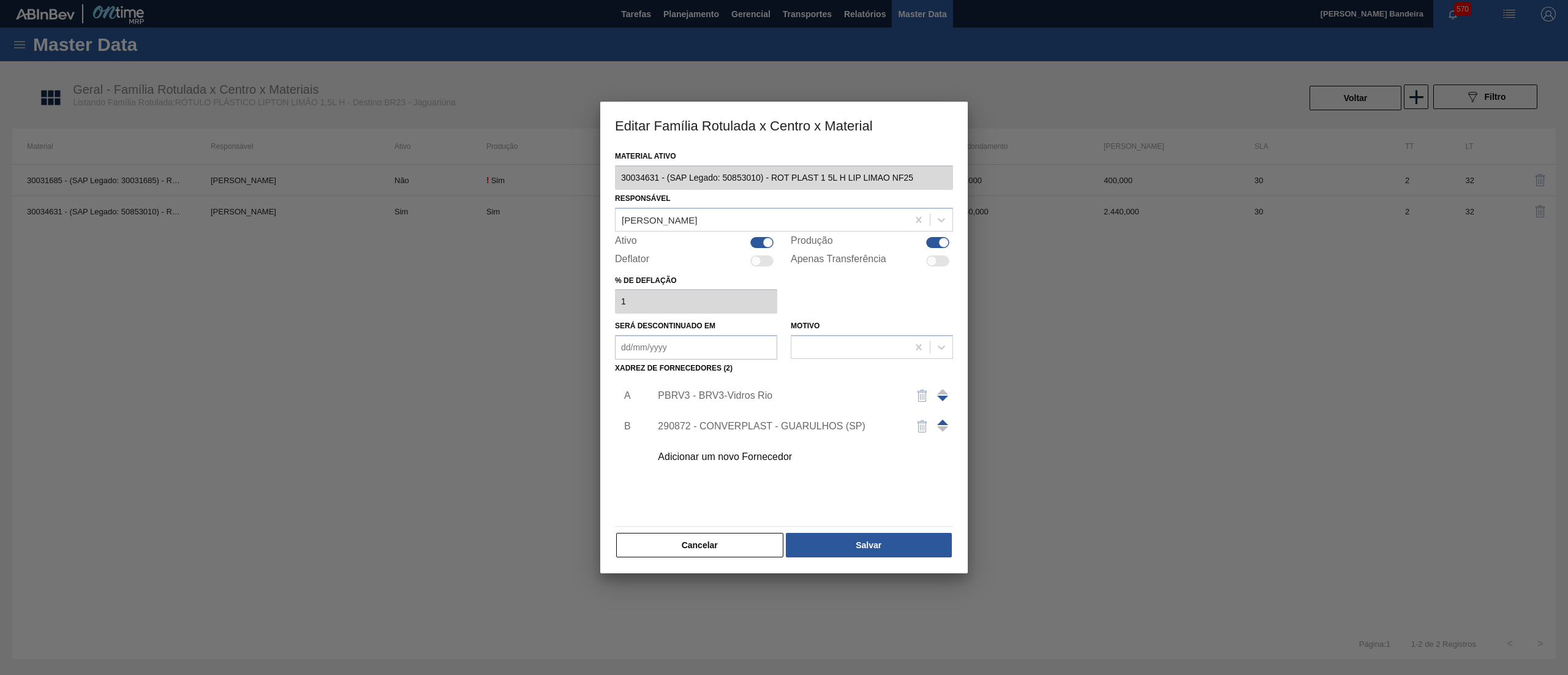
click at [784, 337] on span at bounding box center [942, 422] width 11 height 6
click at [784, 337] on img "button" at bounding box center [922, 427] width 15 height 15
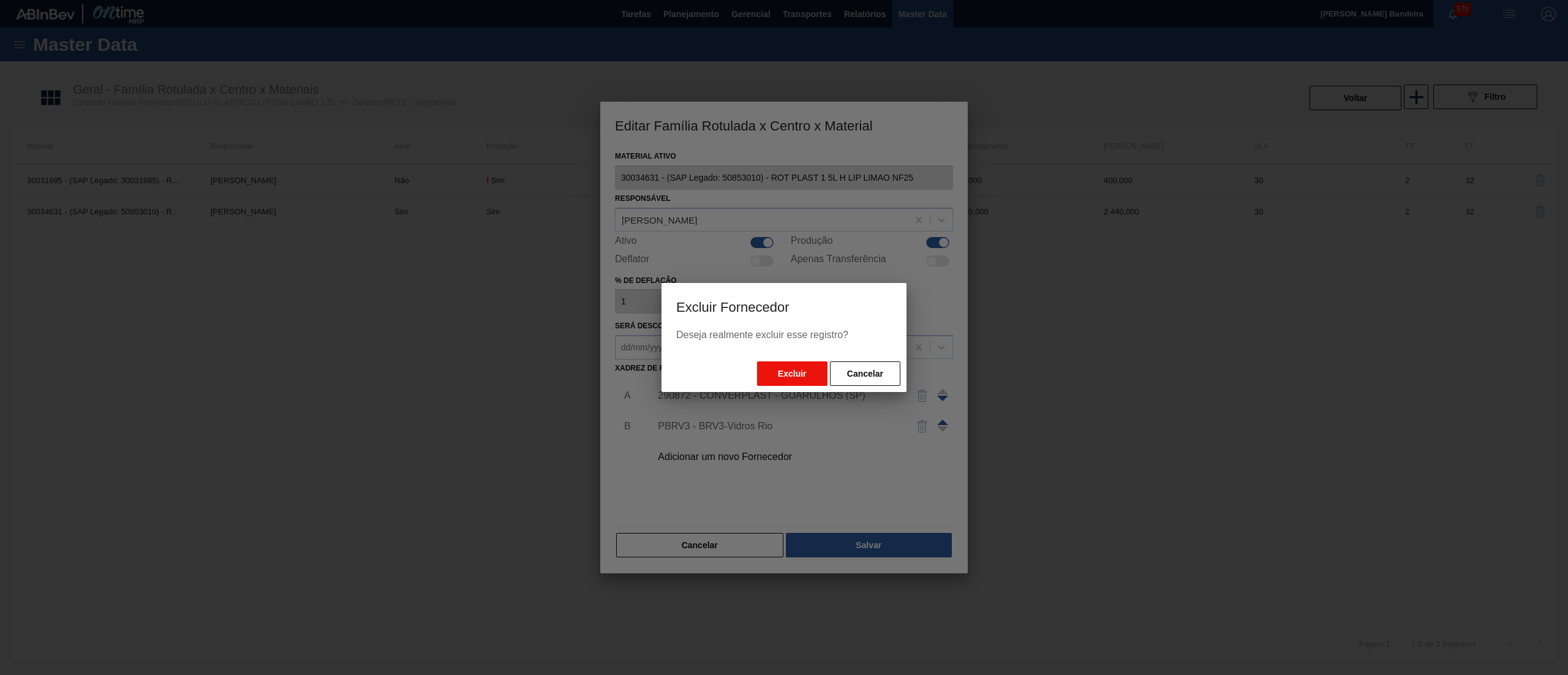
click at [784, 337] on button "Excluir" at bounding box center [792, 374] width 70 height 25
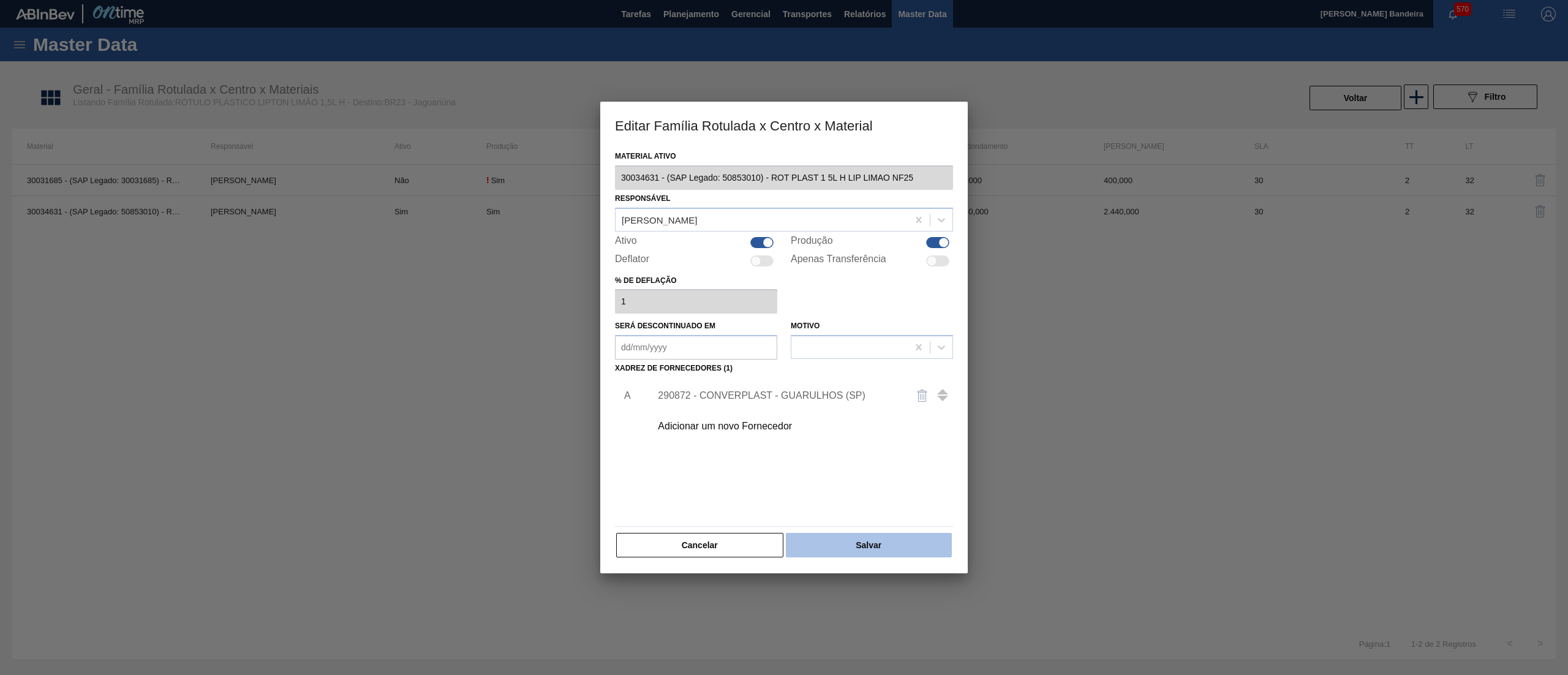
click at [784, 337] on button "Salvar" at bounding box center [869, 545] width 166 height 25
